Goal: Task Accomplishment & Management: Use online tool/utility

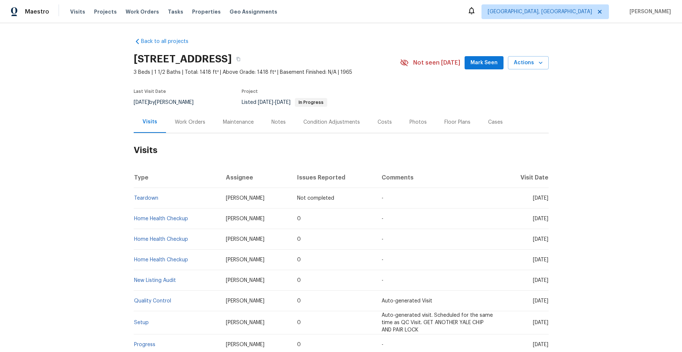
click at [176, 122] on div "Work Orders" at bounding box center [190, 122] width 30 height 7
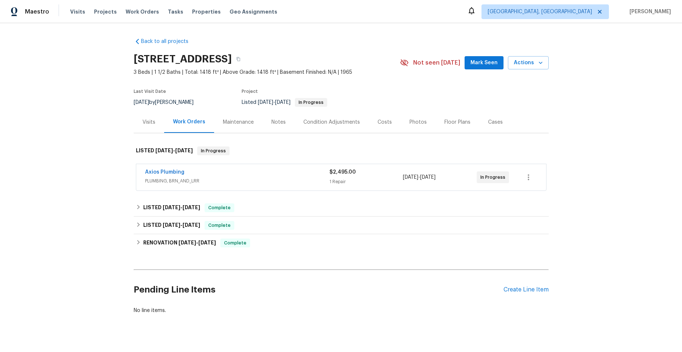
click at [241, 175] on div "Axios Plumbing" at bounding box center [237, 173] width 184 height 9
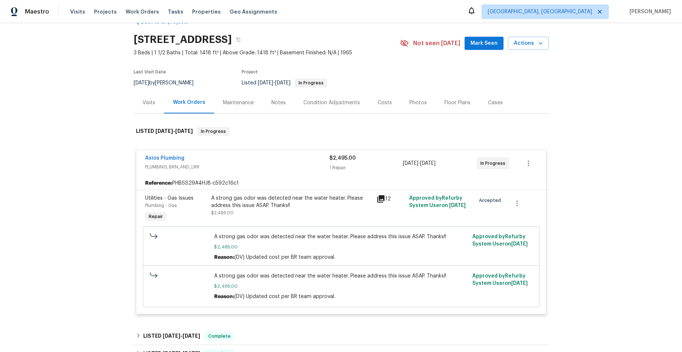
scroll to position [37, 0]
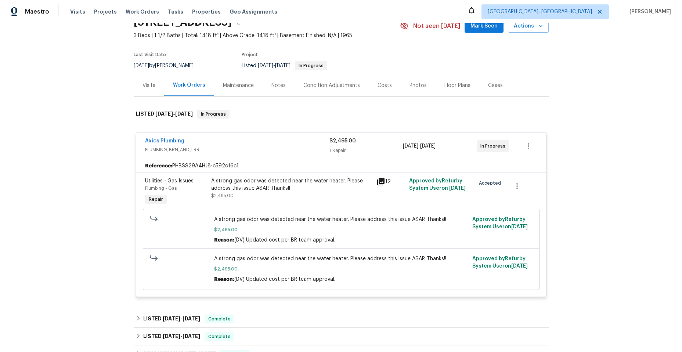
click at [377, 181] on icon at bounding box center [380, 181] width 7 height 7
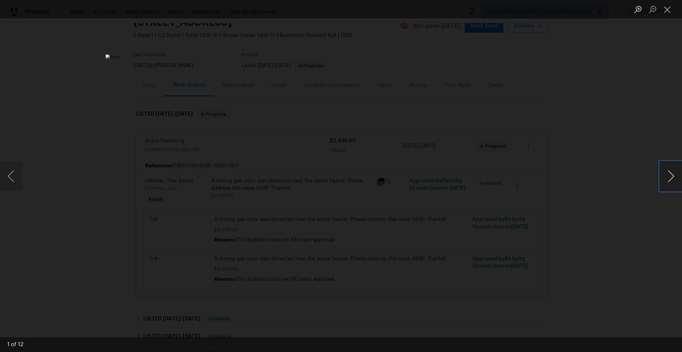
click at [665, 173] on button "Next image" at bounding box center [671, 176] width 22 height 29
click at [664, 173] on button "Next image" at bounding box center [671, 176] width 22 height 29
click at [662, 173] on button "Next image" at bounding box center [671, 176] width 22 height 29
click at [664, 11] on button "Close lightbox" at bounding box center [667, 9] width 15 height 13
